Goal: Task Accomplishment & Management: Manage account settings

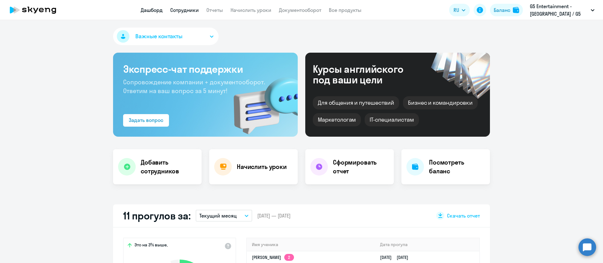
click at [189, 8] on link "Сотрудники" at bounding box center [184, 10] width 29 height 6
select select "30"
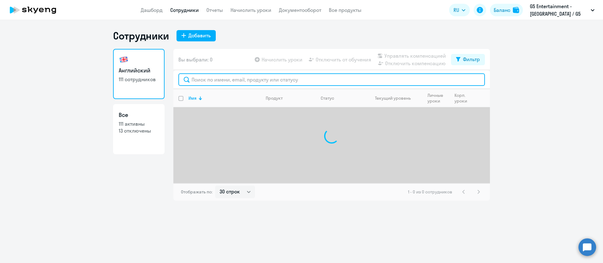
click at [209, 83] on input "text" at bounding box center [331, 79] width 306 height 13
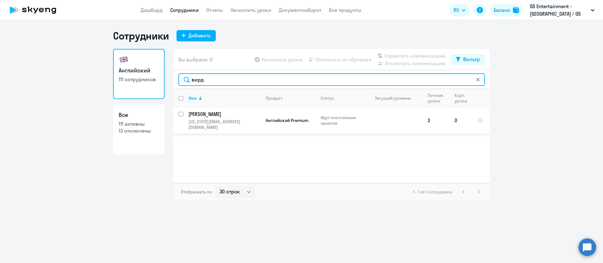
type input "вирд"
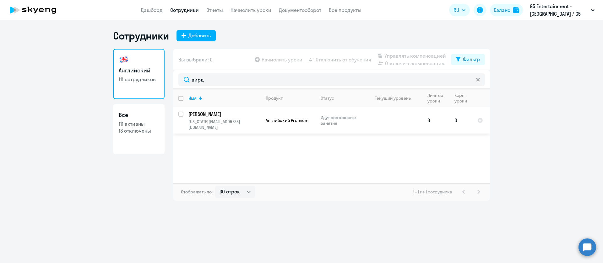
click at [221, 118] on td "Добренова [PERSON_NAME] [US_STATE][EMAIL_ADDRESS][DOMAIN_NAME]" at bounding box center [221, 120] width 77 height 26
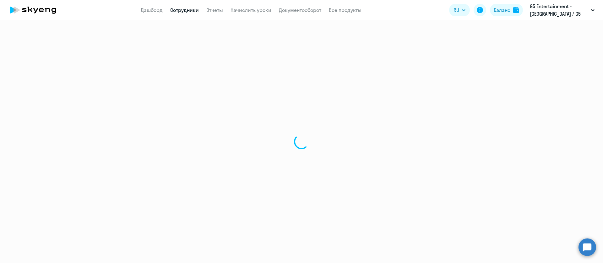
select select "english"
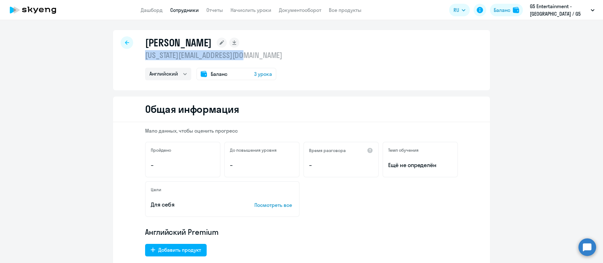
drag, startPoint x: 254, startPoint y: 53, endPoint x: 139, endPoint y: 50, distance: 115.5
click at [140, 57] on div "[PERSON_NAME] [US_STATE][EMAIL_ADDRESS][DOMAIN_NAME] Английский Баланс 3 урока" at bounding box center [301, 60] width 377 height 60
copy p "[US_STATE][EMAIL_ADDRESS][DOMAIN_NAME]"
click at [259, 72] on span "3 урока" at bounding box center [263, 74] width 18 height 8
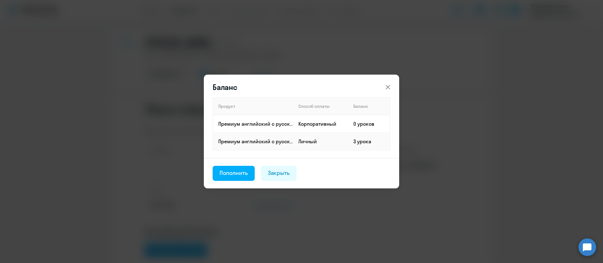
click at [386, 88] on icon at bounding box center [388, 87] width 8 height 8
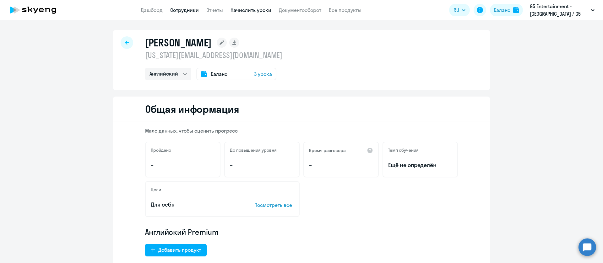
click at [255, 9] on link "Начислить уроки" at bounding box center [250, 10] width 41 height 6
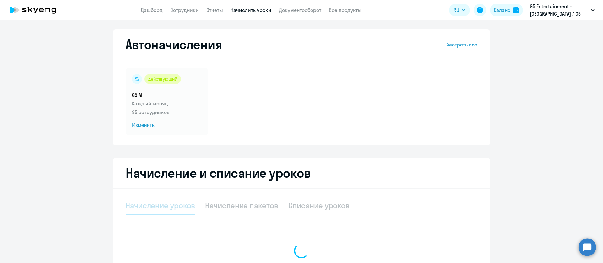
select select "10"
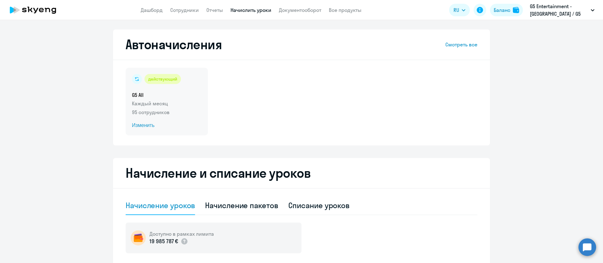
click at [142, 122] on span "Изменить" at bounding box center [167, 126] width 70 height 8
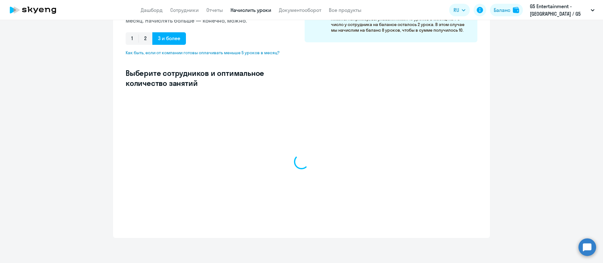
select select "10"
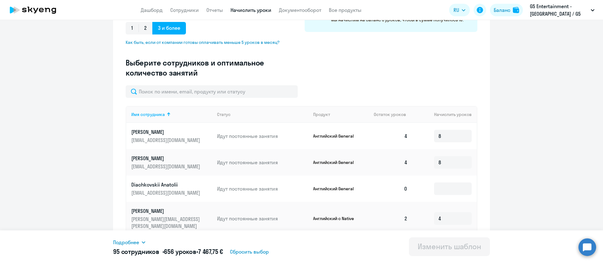
scroll to position [94, 0]
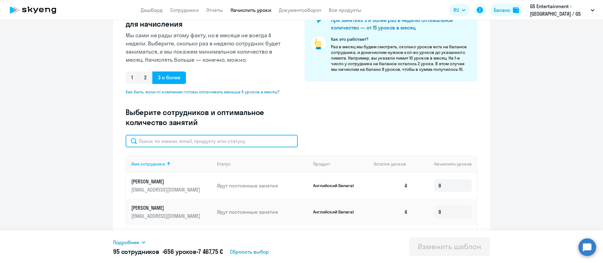
click at [200, 140] on input "text" at bounding box center [212, 141] width 172 height 13
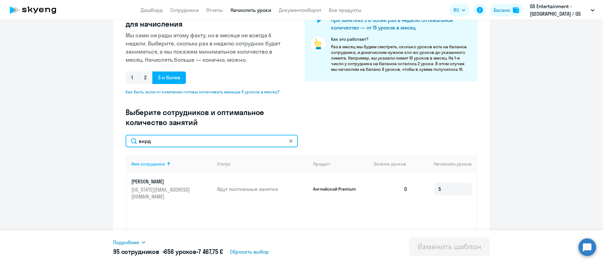
type input "вирд"
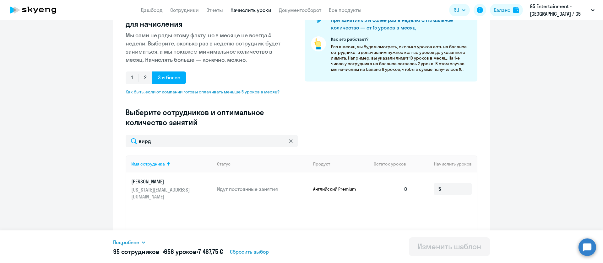
click at [248, 4] on app-header "Дашборд Сотрудники Отчеты Начислить уроки Документооборот Все продукты Дашборд …" at bounding box center [301, 10] width 603 height 20
drag, startPoint x: 252, startPoint y: 13, endPoint x: 363, endPoint y: 119, distance: 153.2
click at [363, 119] on app-root "Дашборд Сотрудники Отчеты Начислить уроки Документооборот Все продукты Дашборд …" at bounding box center [301, 131] width 603 height 263
click at [358, 124] on div "Введите название шаблона G5 All Выберите тип шаблона Автоначисления при нулевом…" at bounding box center [301, 56] width 351 height 158
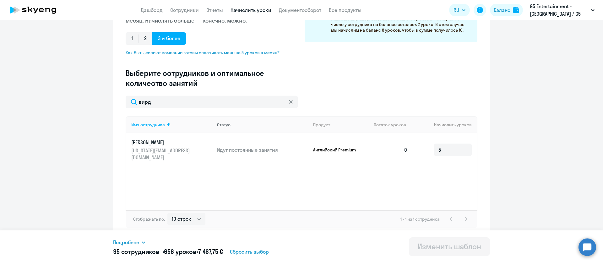
scroll to position [0, 0]
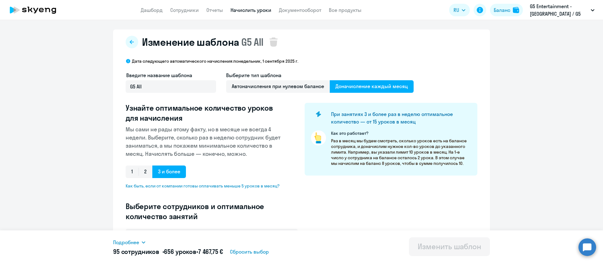
click at [242, 10] on link "Начислить уроки" at bounding box center [250, 10] width 41 height 6
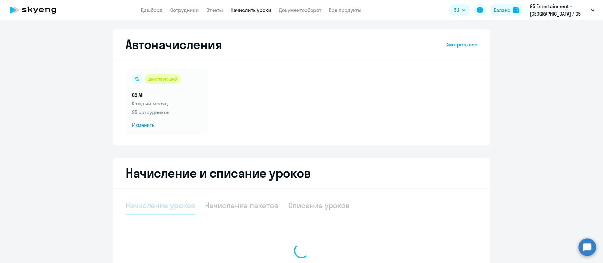
select select "10"
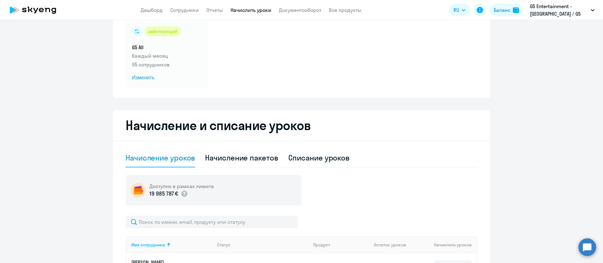
scroll to position [94, 0]
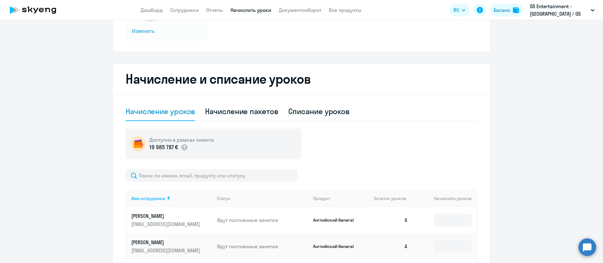
click at [159, 113] on div "Начисление уроков" at bounding box center [160, 111] width 69 height 10
click at [207, 177] on input "text" at bounding box center [212, 175] width 172 height 13
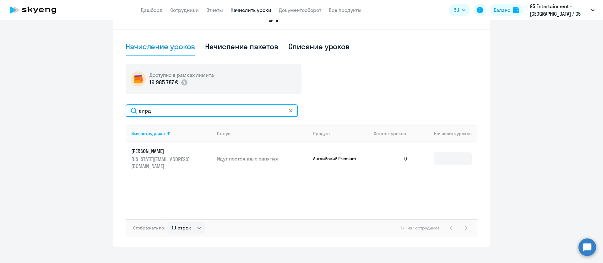
scroll to position [168, 0]
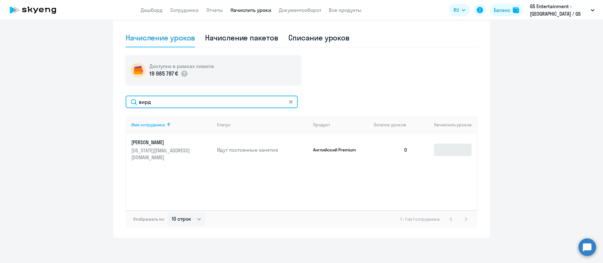
type input "вирд"
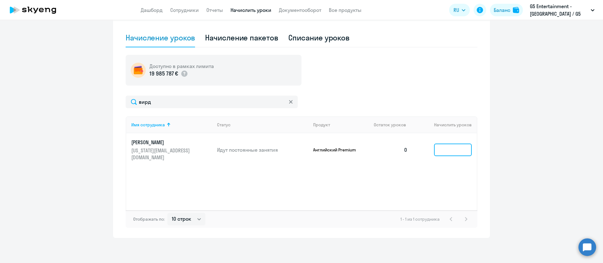
click at [442, 147] on input at bounding box center [453, 150] width 38 height 13
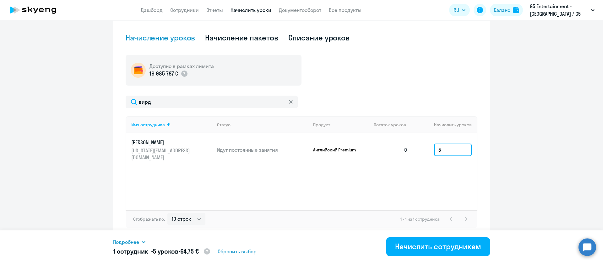
type input "5"
click at [141, 242] on icon at bounding box center [143, 242] width 5 height 5
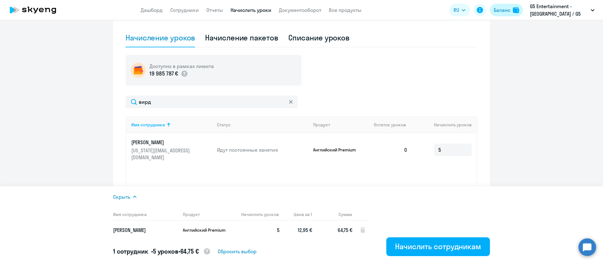
click at [511, 11] on button "Баланс" at bounding box center [506, 10] width 33 height 13
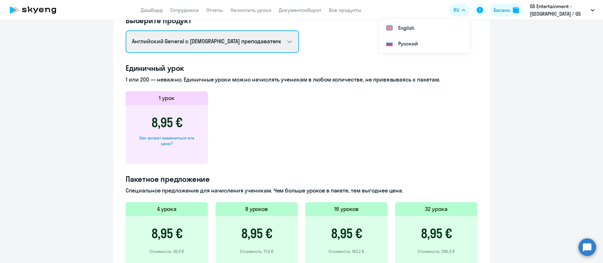
click at [190, 41] on select "Английский General с [DEMOGRAPHIC_DATA] преподавателем Английский General с [DE…" at bounding box center [212, 41] width 173 height 23
select select "english_adult_not_native_speaker_premium"
click at [126, 30] on select "Английский General с [DEMOGRAPHIC_DATA] преподавателем Английский General с [DE…" at bounding box center [212, 41] width 173 height 23
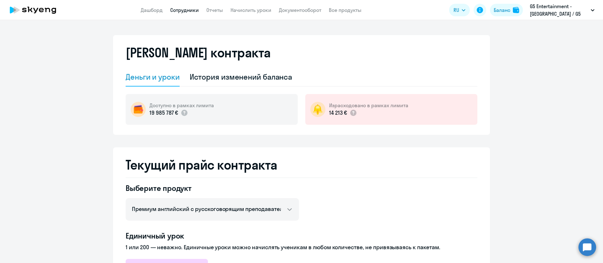
click at [188, 8] on link "Сотрудники" at bounding box center [184, 10] width 29 height 6
select select "30"
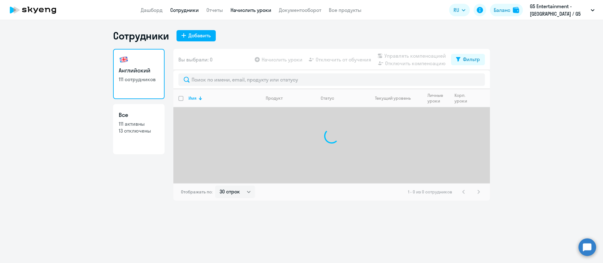
click at [264, 10] on link "Начислить уроки" at bounding box center [250, 10] width 41 height 6
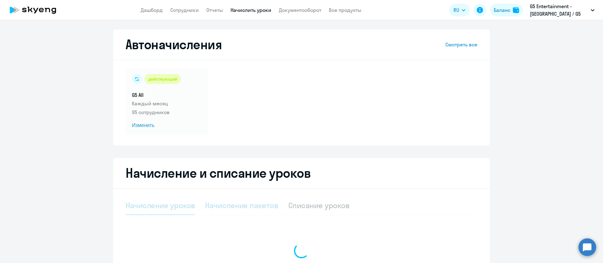
select select "10"
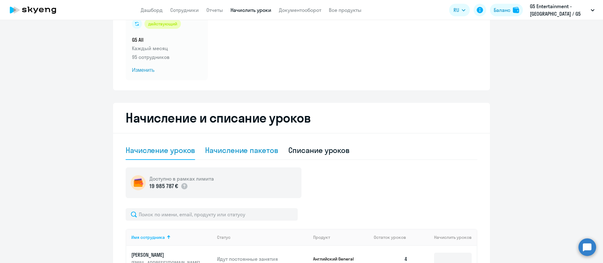
scroll to position [141, 0]
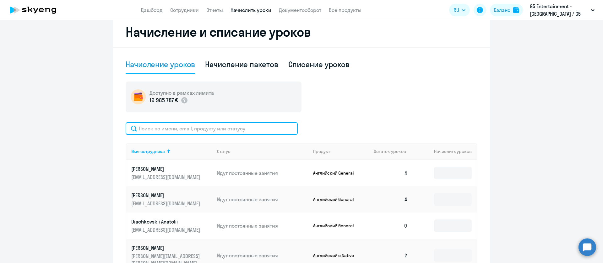
click at [174, 128] on input "text" at bounding box center [212, 128] width 172 height 13
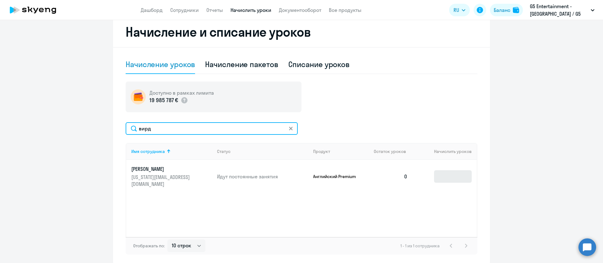
type input "вирд"
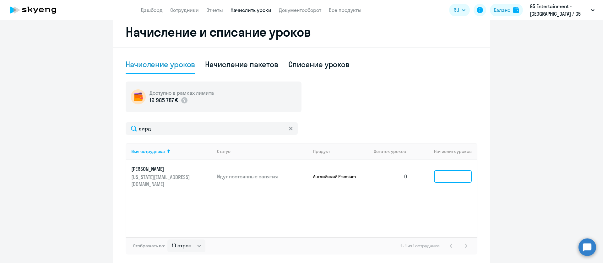
click at [459, 170] on input at bounding box center [453, 176] width 38 height 13
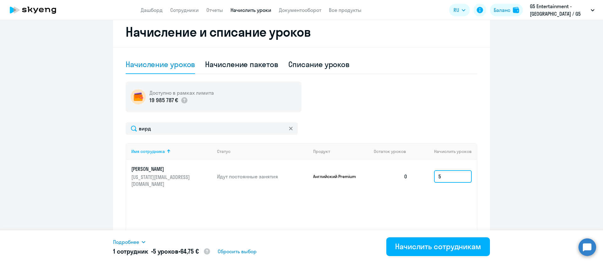
type input "5"
click at [133, 241] on span "Подробнее" at bounding box center [126, 243] width 26 height 8
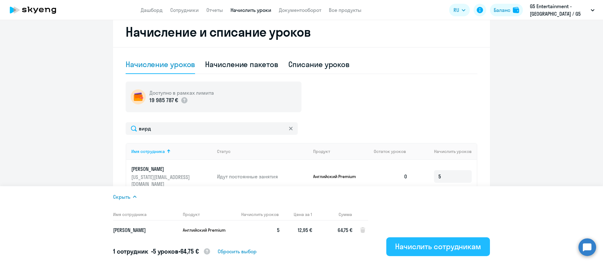
click at [427, 243] on div "Начислить сотрудникам" at bounding box center [438, 247] width 86 height 10
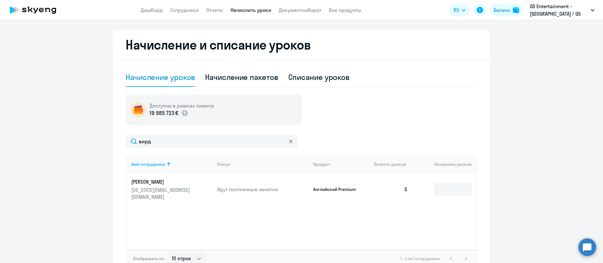
scroll to position [168, 0]
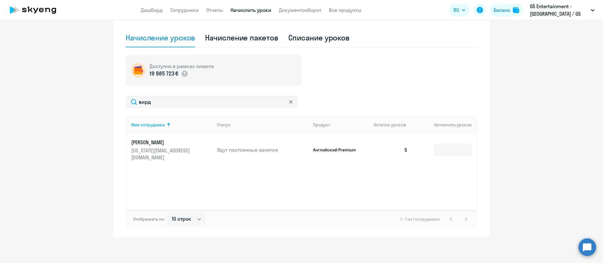
click at [160, 138] on td "Добренова [PERSON_NAME] [US_STATE][EMAIL_ADDRESS][DOMAIN_NAME]" at bounding box center [169, 149] width 86 height 33
click at [160, 142] on p "[PERSON_NAME]" at bounding box center [166, 142] width 70 height 7
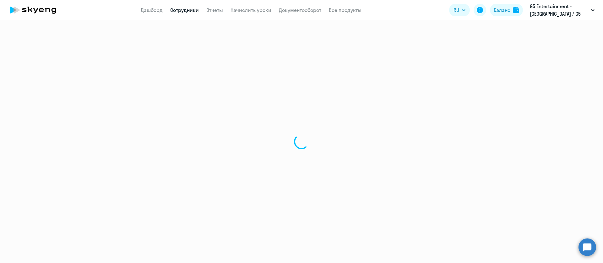
select select "english"
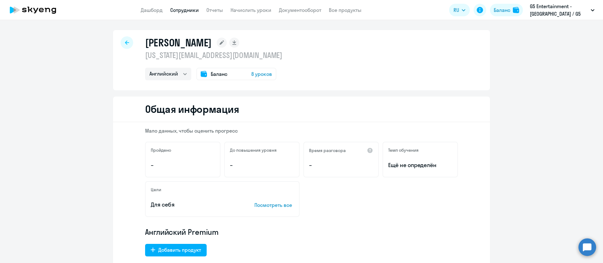
click at [257, 72] on span "8 уроков" at bounding box center [261, 74] width 21 height 8
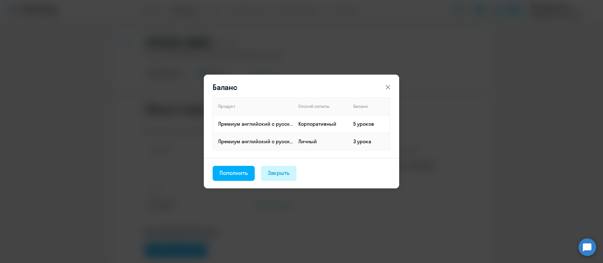
click at [282, 175] on div "Закрыть" at bounding box center [279, 173] width 22 height 8
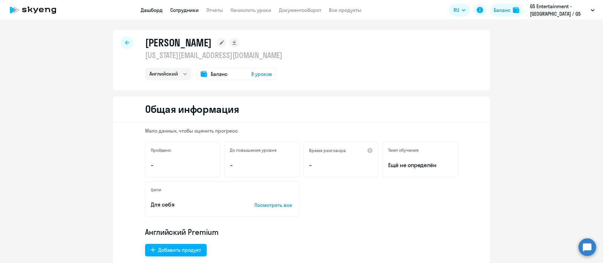
click at [157, 11] on link "Дашборд" at bounding box center [152, 10] width 22 height 6
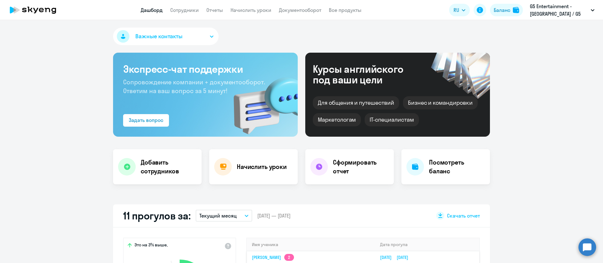
select select "30"
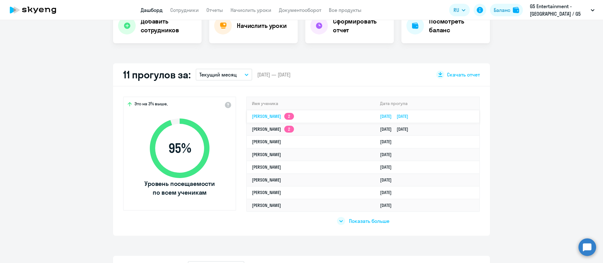
click at [262, 115] on link "[PERSON_NAME] 2" at bounding box center [273, 117] width 42 height 6
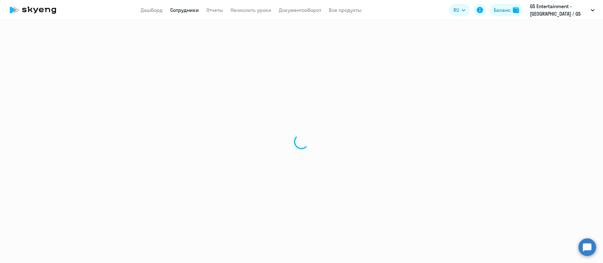
select select "english"
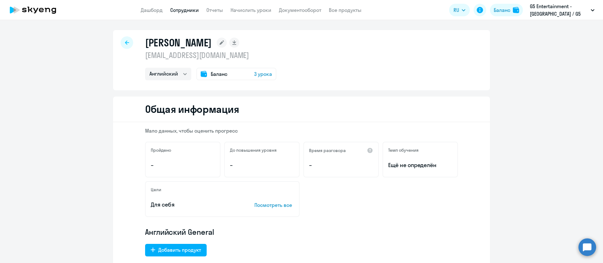
drag, startPoint x: 221, startPoint y: 56, endPoint x: 144, endPoint y: 57, distance: 77.2
click at [145, 57] on p "[EMAIL_ADDRESS][DOMAIN_NAME]" at bounding box center [210, 55] width 131 height 10
click at [125, 42] on icon at bounding box center [127, 42] width 4 height 4
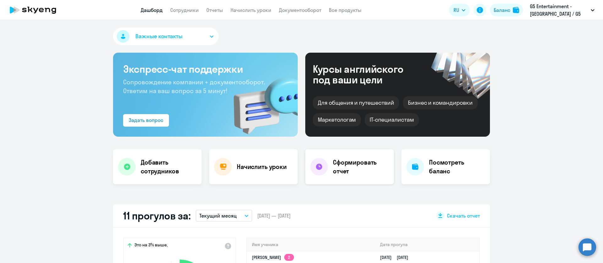
scroll to position [235, 0]
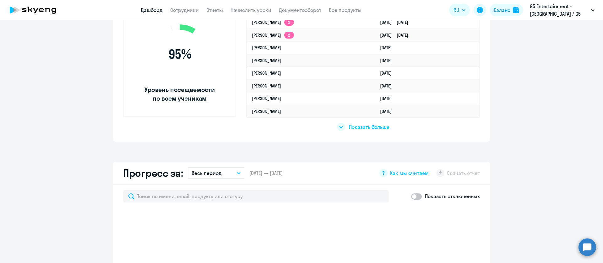
select select "30"
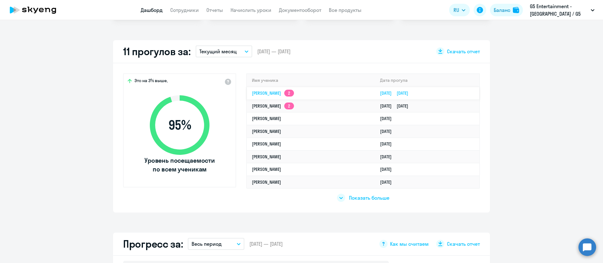
scroll to position [0, 0]
